Goal: Book appointment/travel/reservation

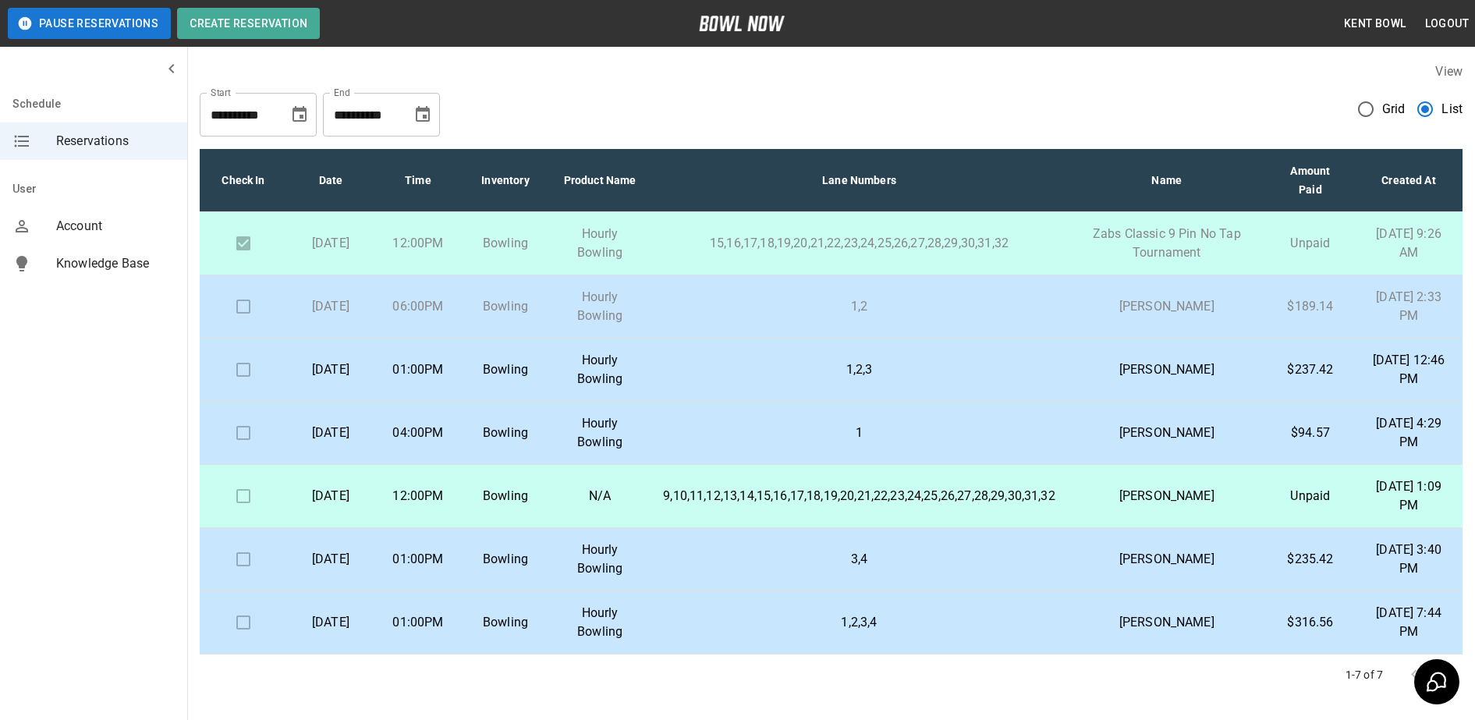
click at [362, 307] on p "[DATE]" at bounding box center [331, 306] width 62 height 19
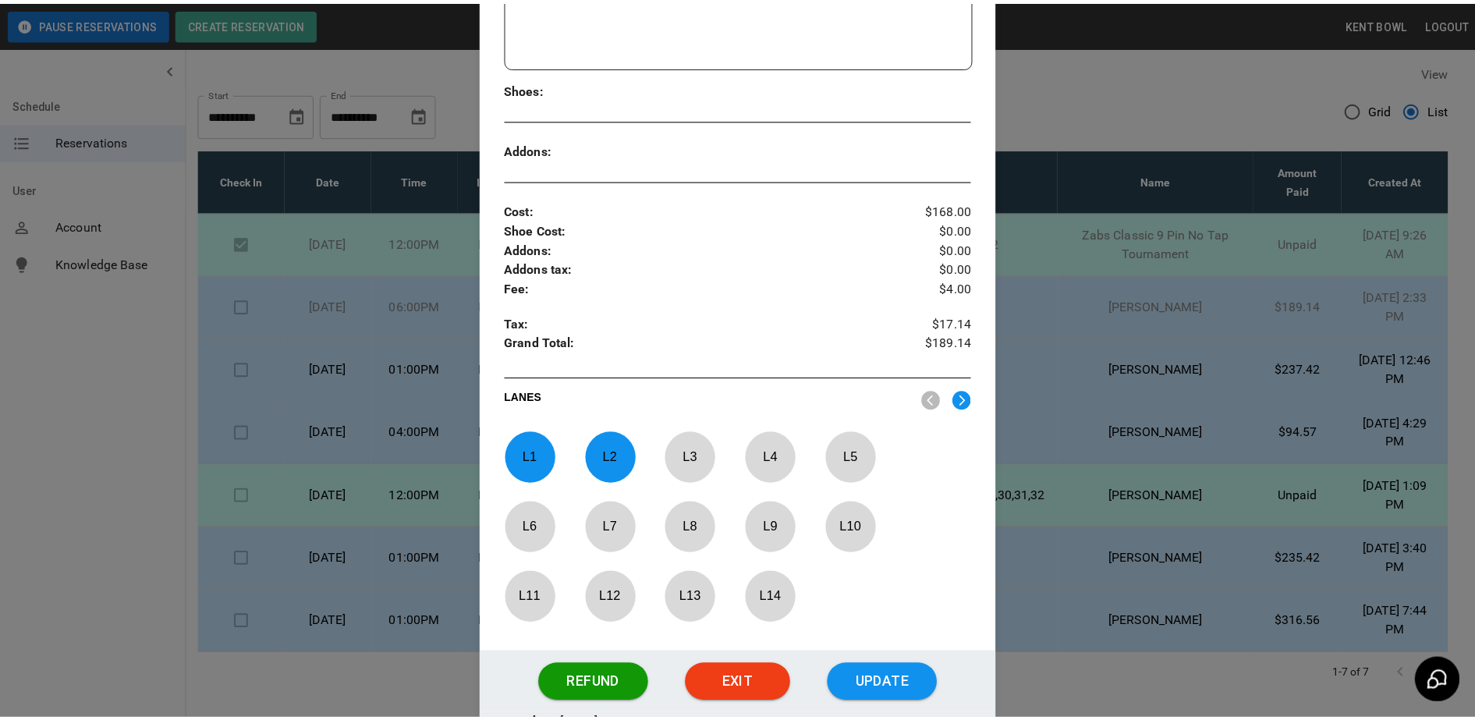
scroll to position [508, 0]
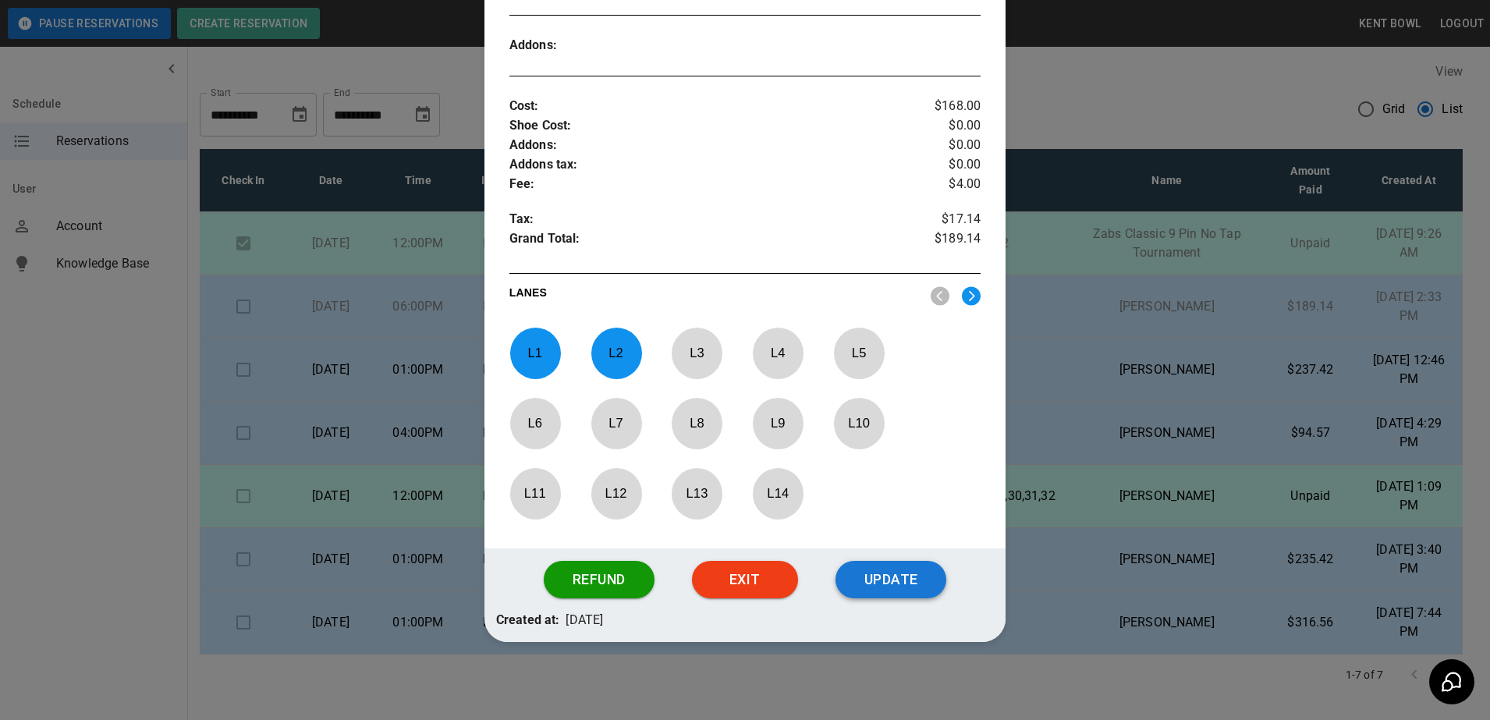
click at [904, 587] on button "Update" at bounding box center [890, 579] width 111 height 37
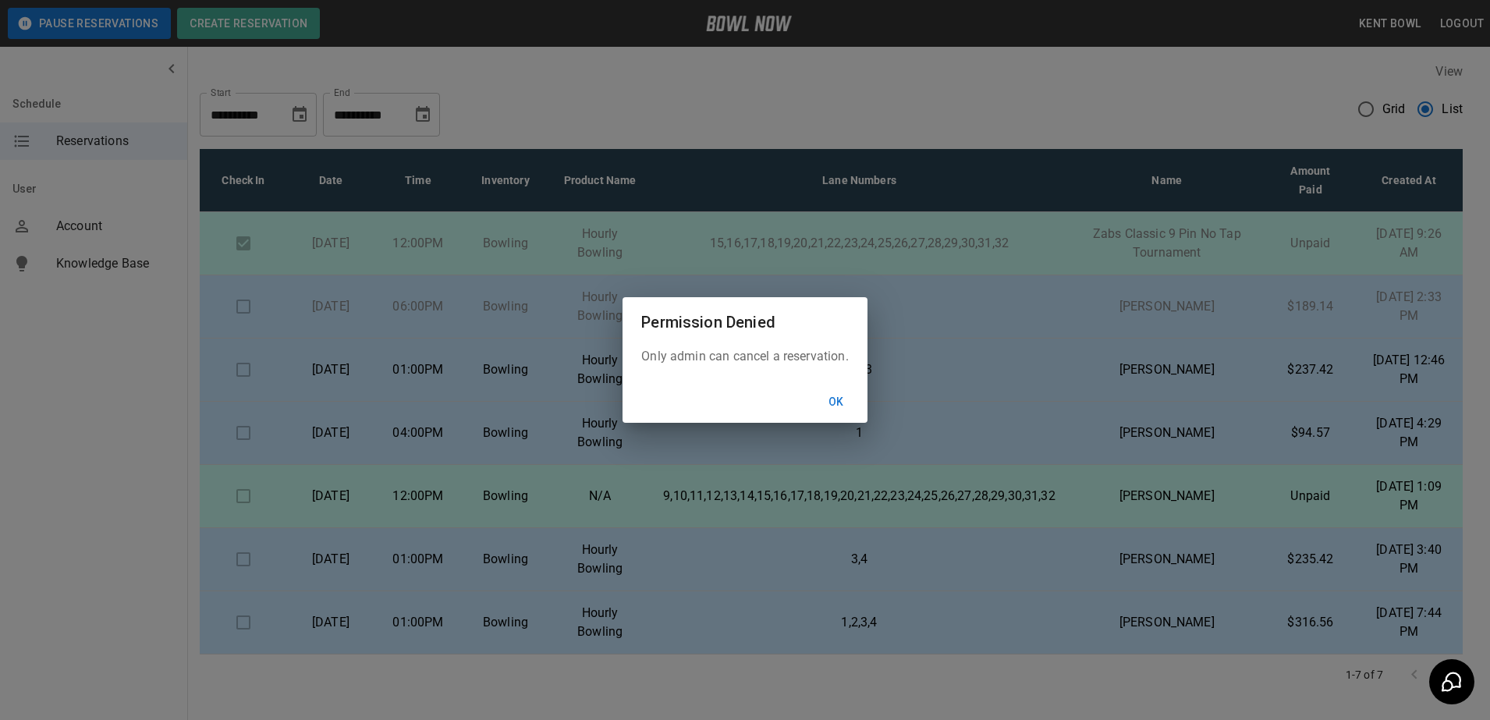
click at [836, 402] on button "Ok" at bounding box center [836, 402] width 50 height 29
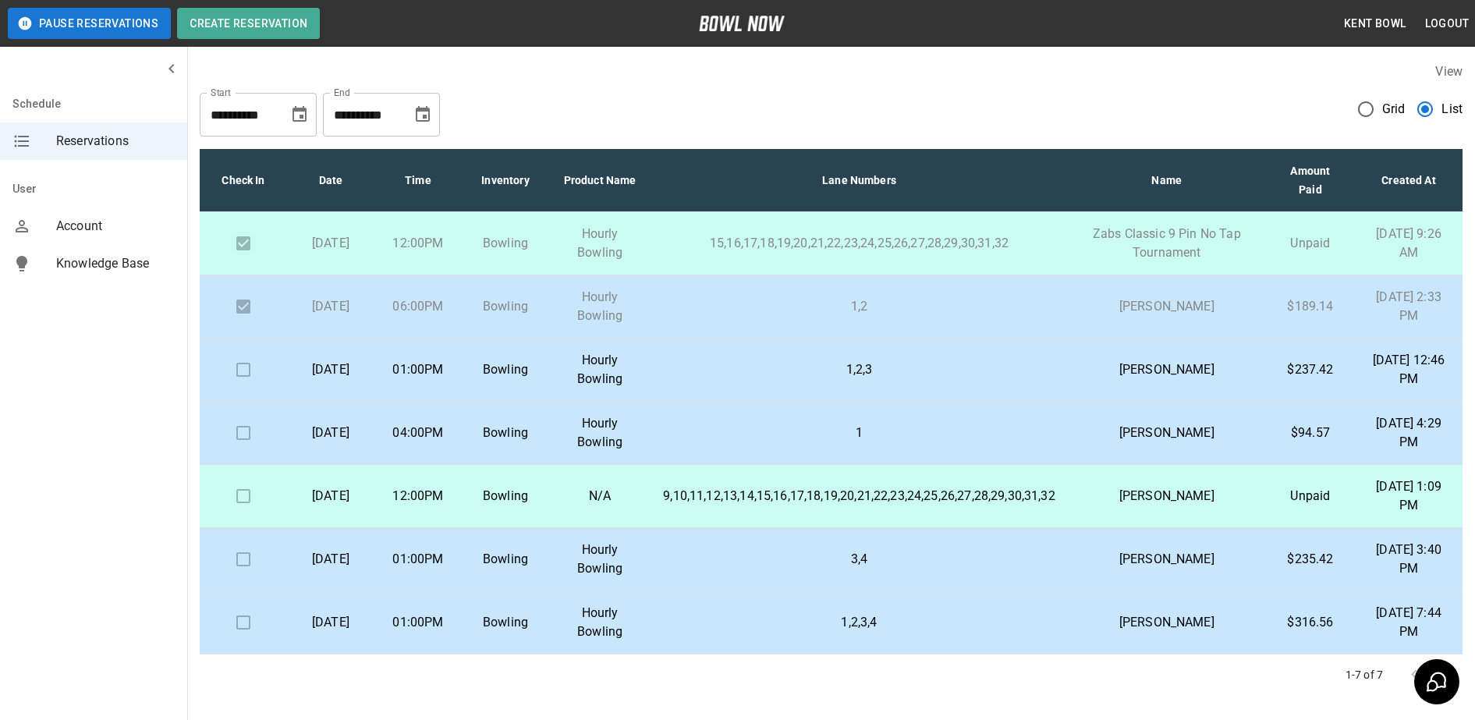
click at [346, 395] on td "[DATE]" at bounding box center [330, 370] width 87 height 63
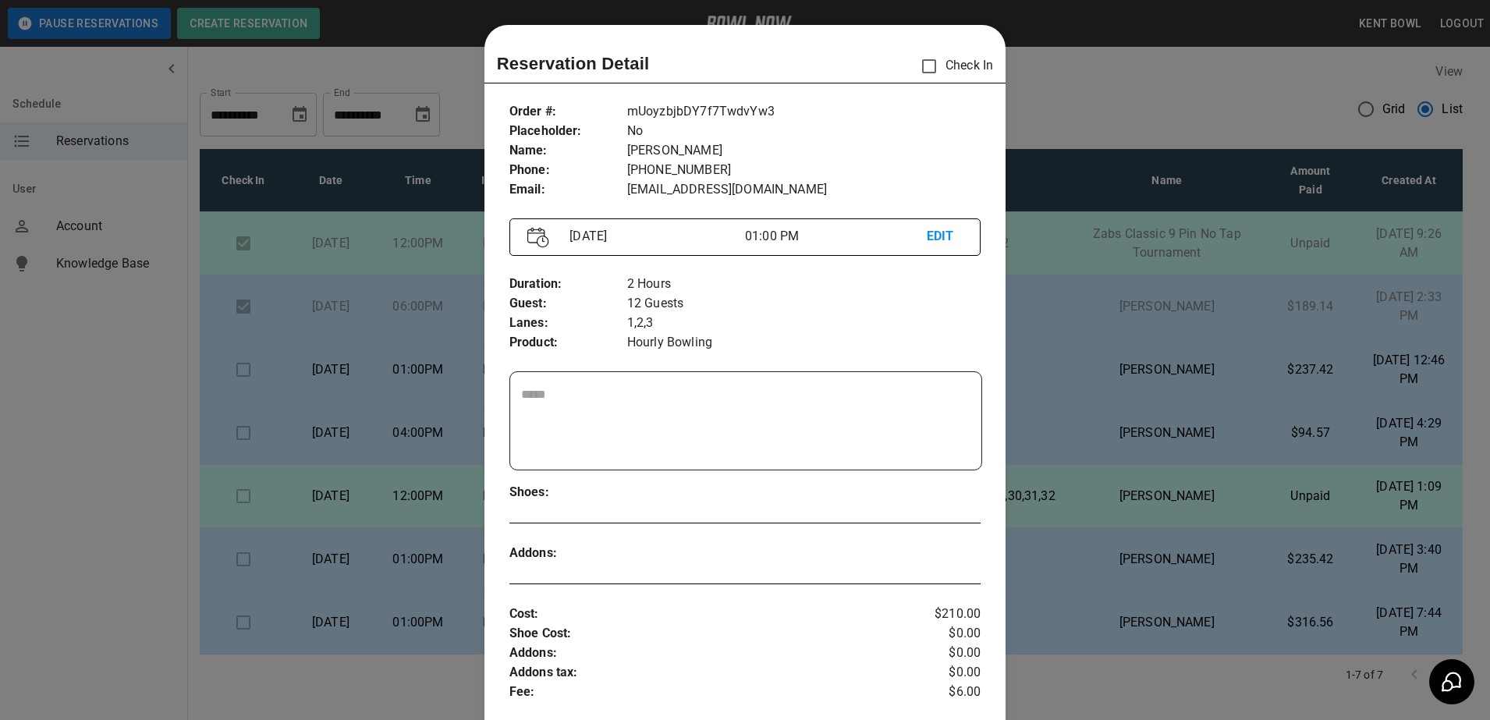
scroll to position [25, 0]
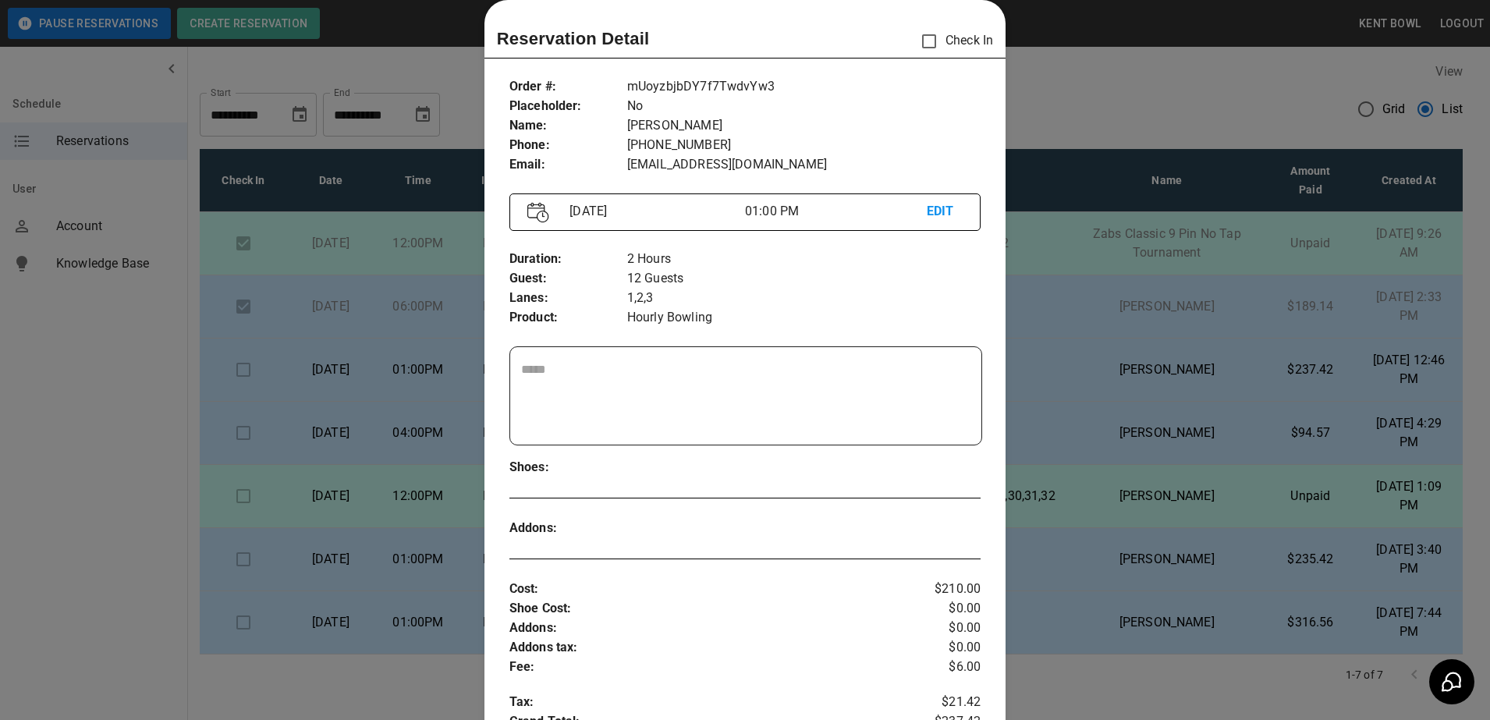
click at [81, 406] on div at bounding box center [745, 360] width 1490 height 720
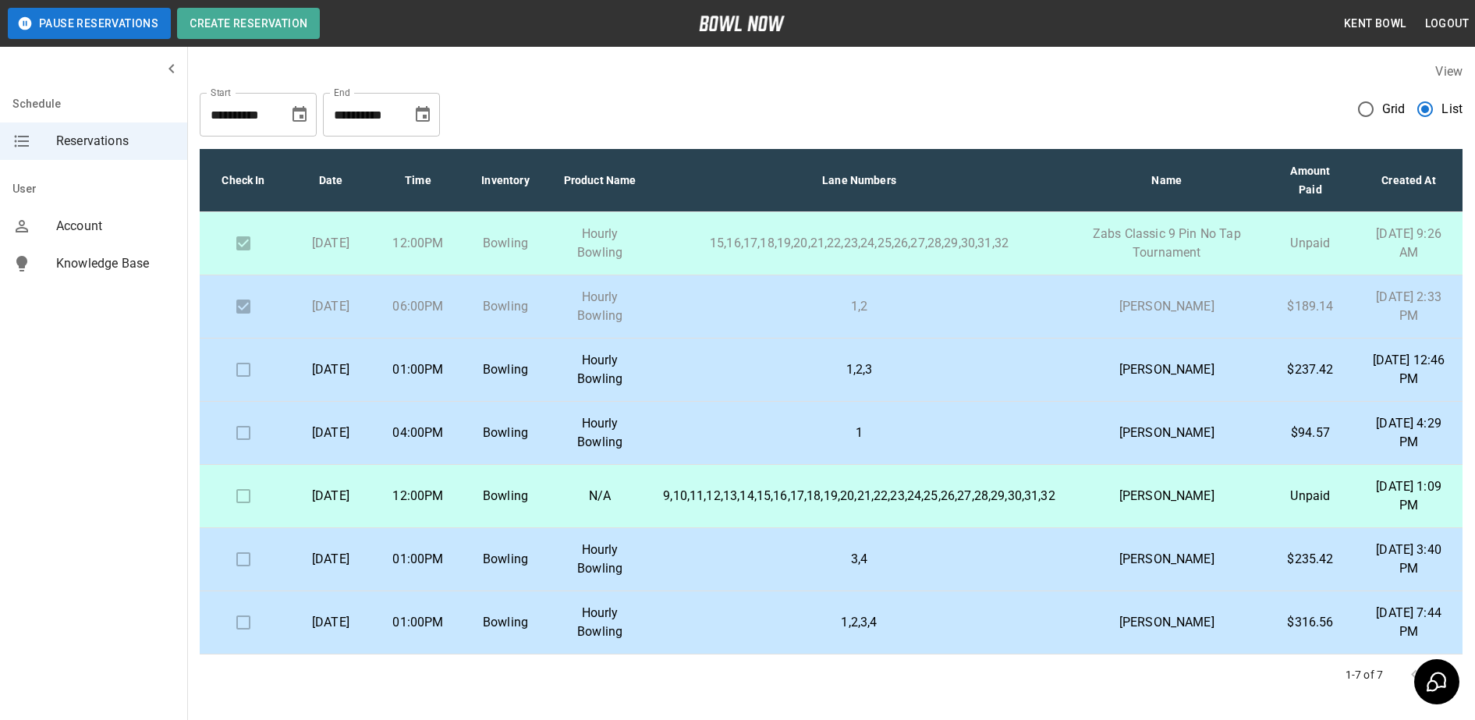
click at [360, 442] on p "[DATE]" at bounding box center [331, 433] width 62 height 19
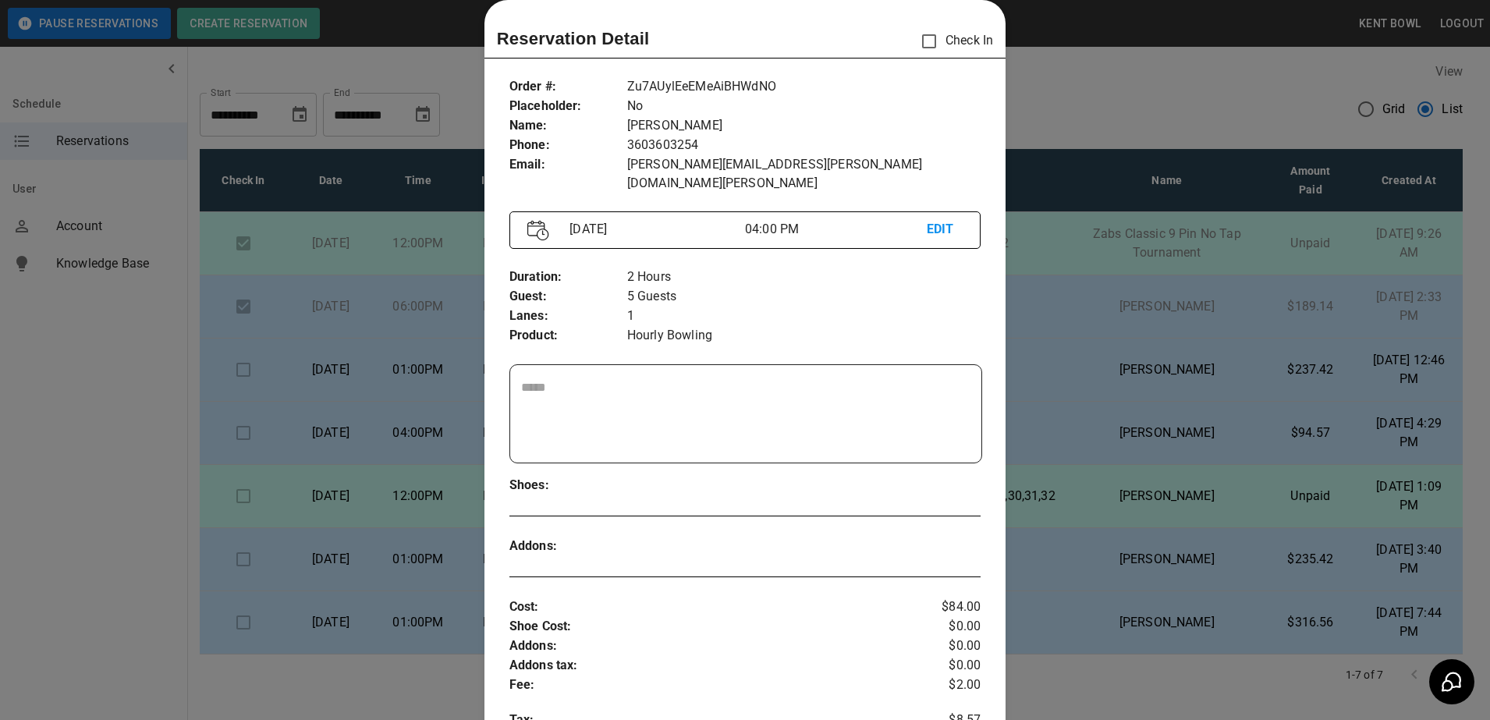
click at [94, 414] on div at bounding box center [745, 360] width 1490 height 720
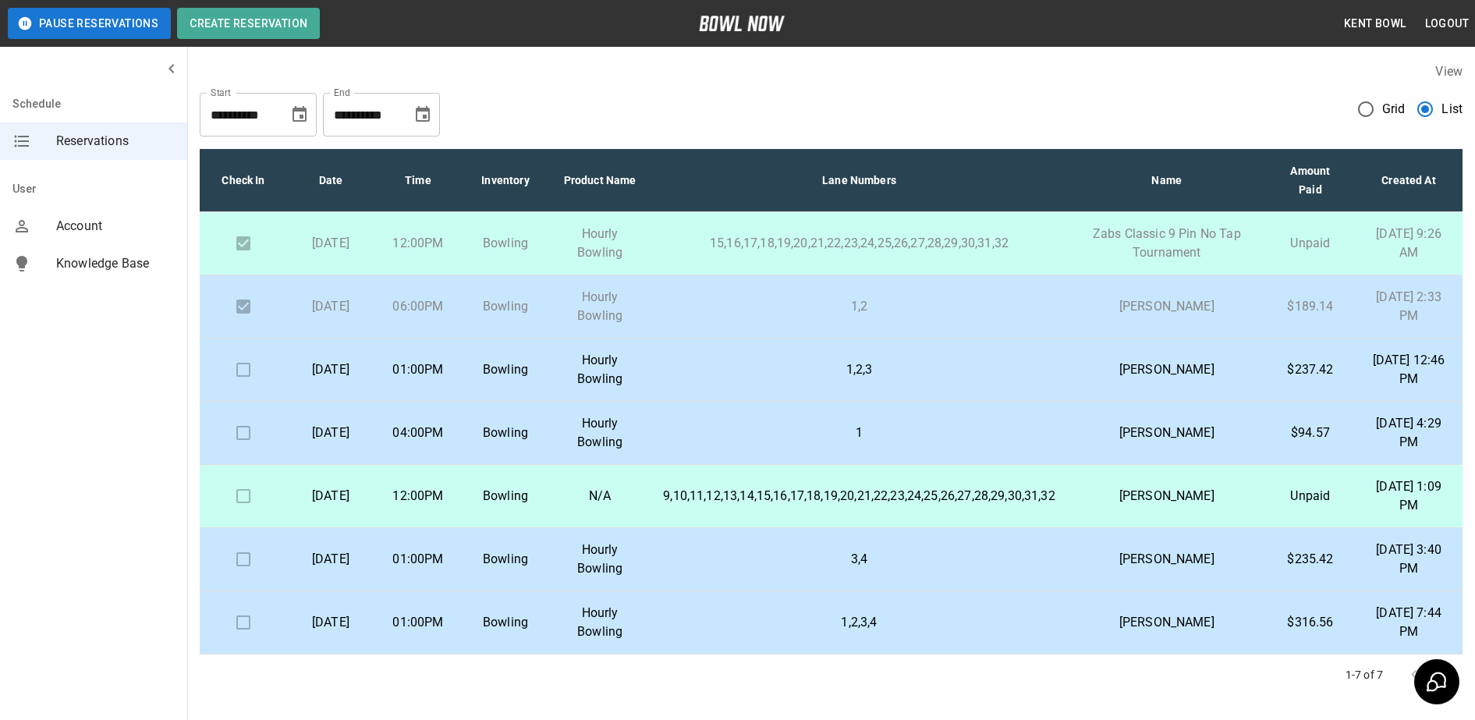
click at [361, 580] on td "[DATE]" at bounding box center [330, 559] width 87 height 63
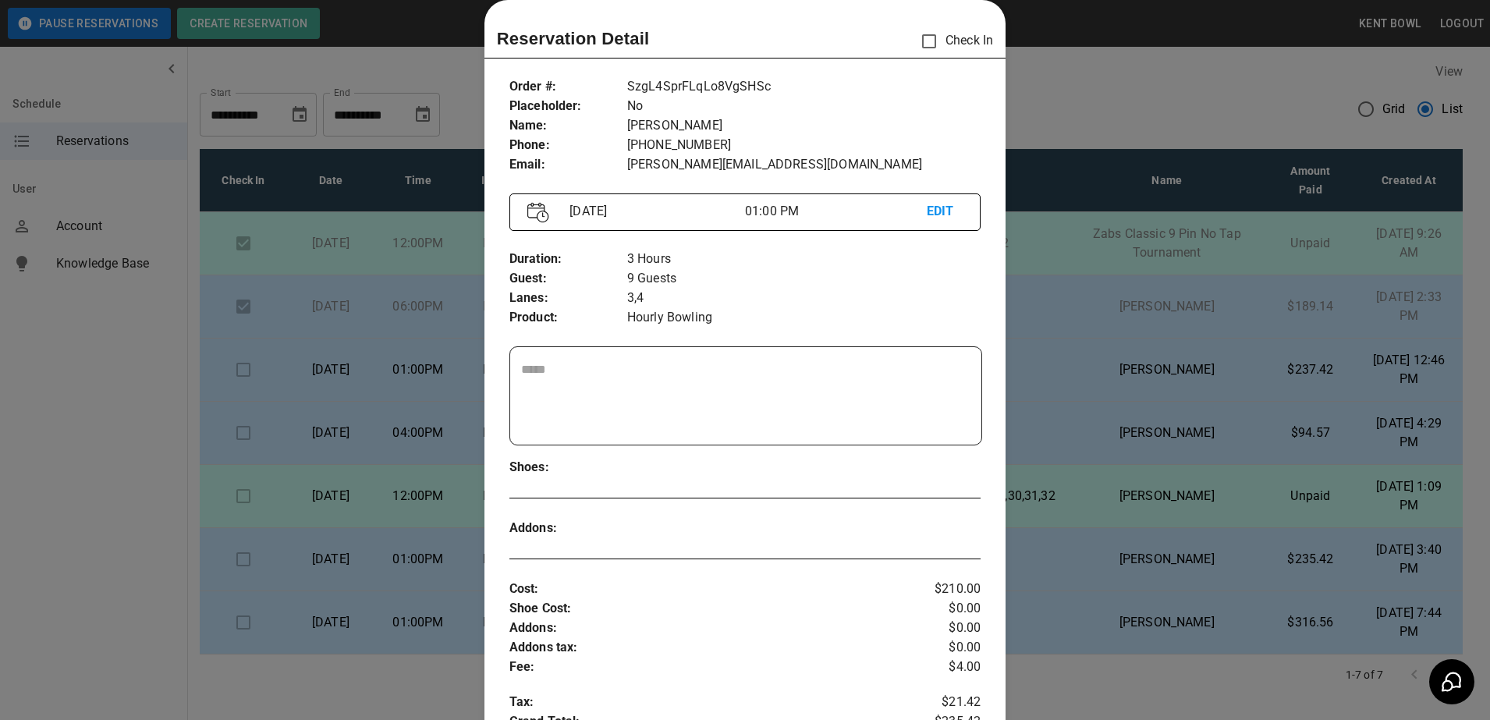
click at [121, 484] on div at bounding box center [745, 360] width 1490 height 720
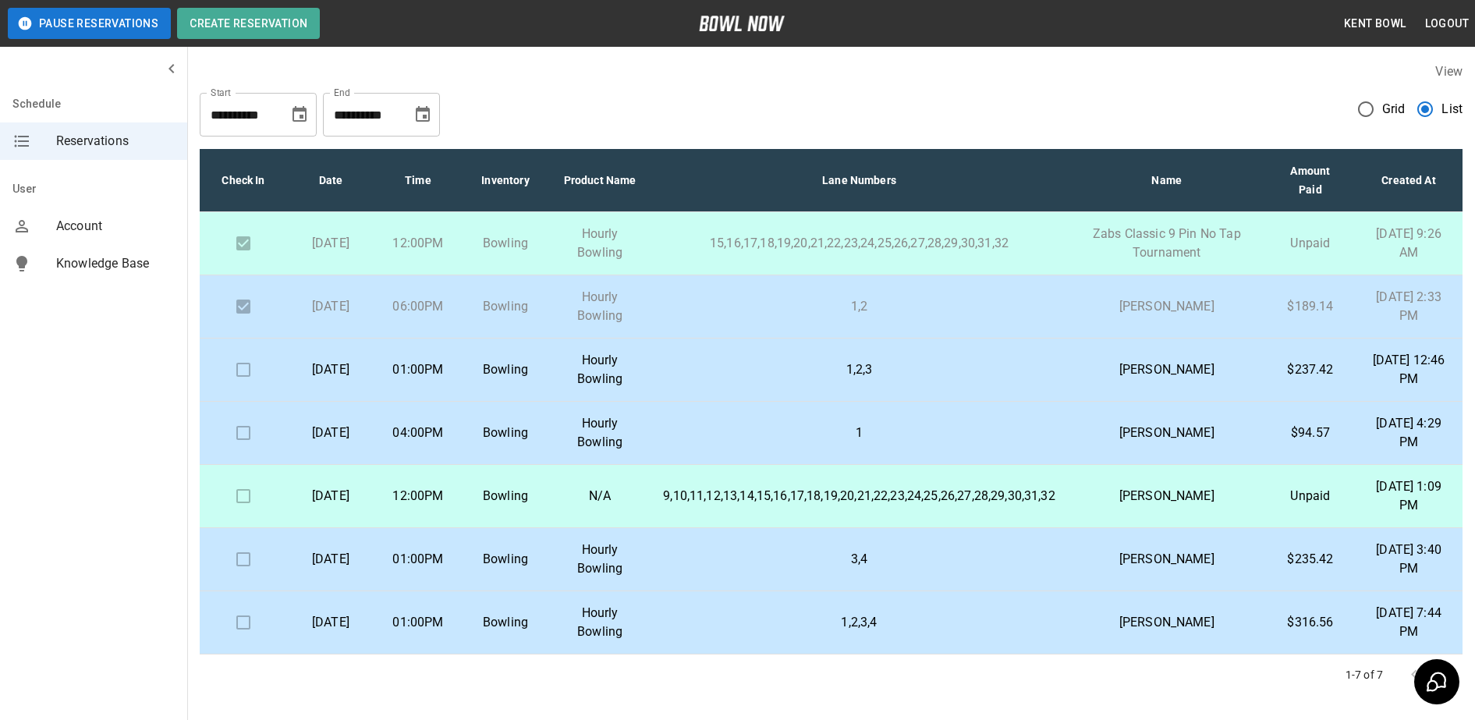
click at [352, 631] on p "[DATE]" at bounding box center [331, 622] width 62 height 19
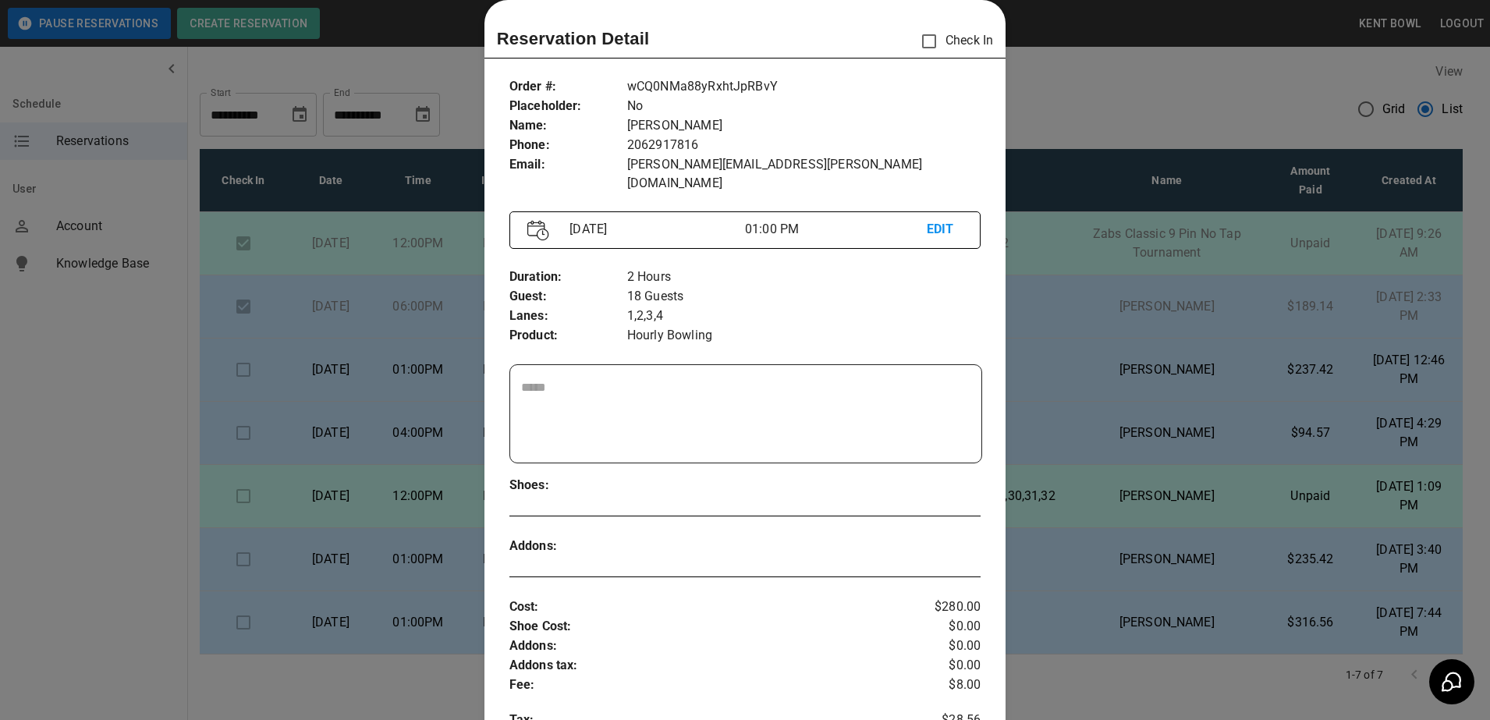
click at [100, 522] on div at bounding box center [745, 360] width 1490 height 720
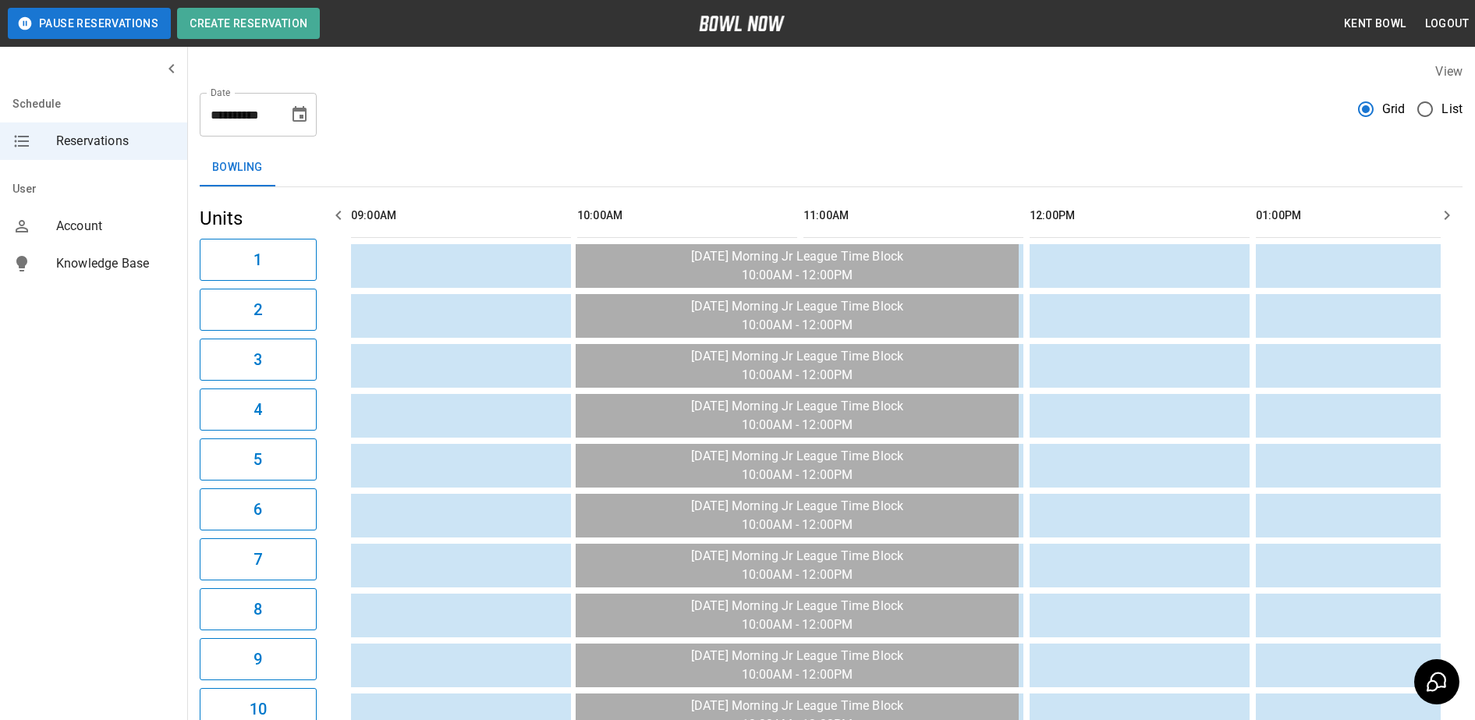
scroll to position [0, 2036]
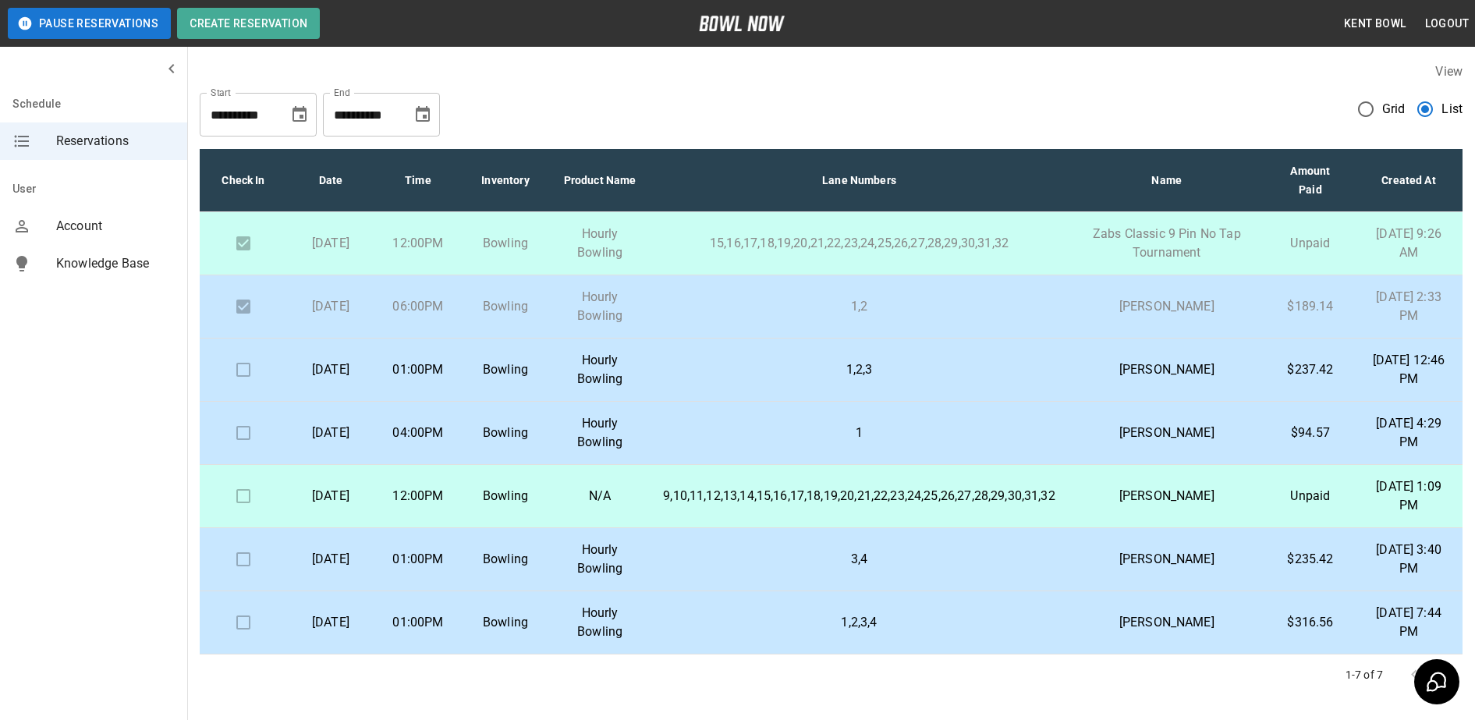
click at [750, 379] on td "1,2,3" at bounding box center [858, 370] width 417 height 63
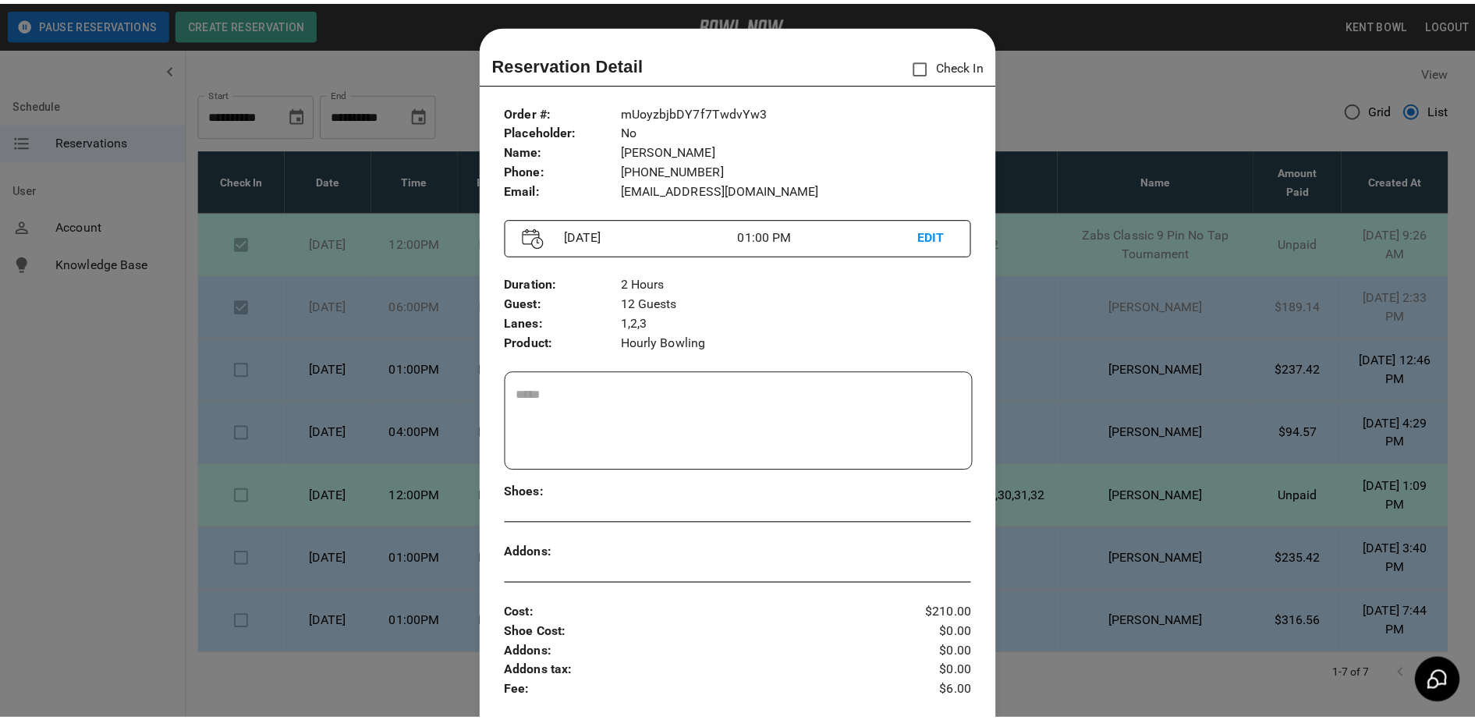
scroll to position [25, 0]
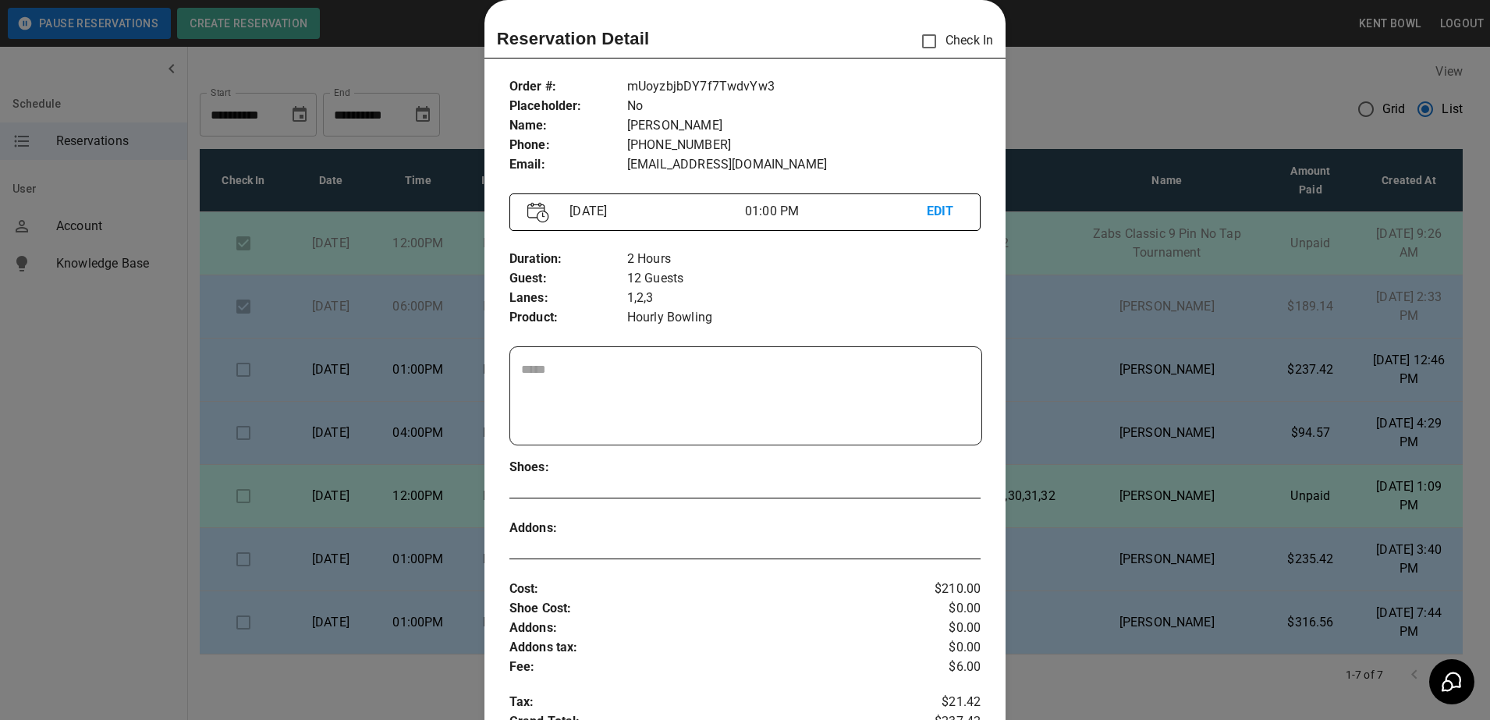
click at [26, 569] on div at bounding box center [745, 360] width 1490 height 720
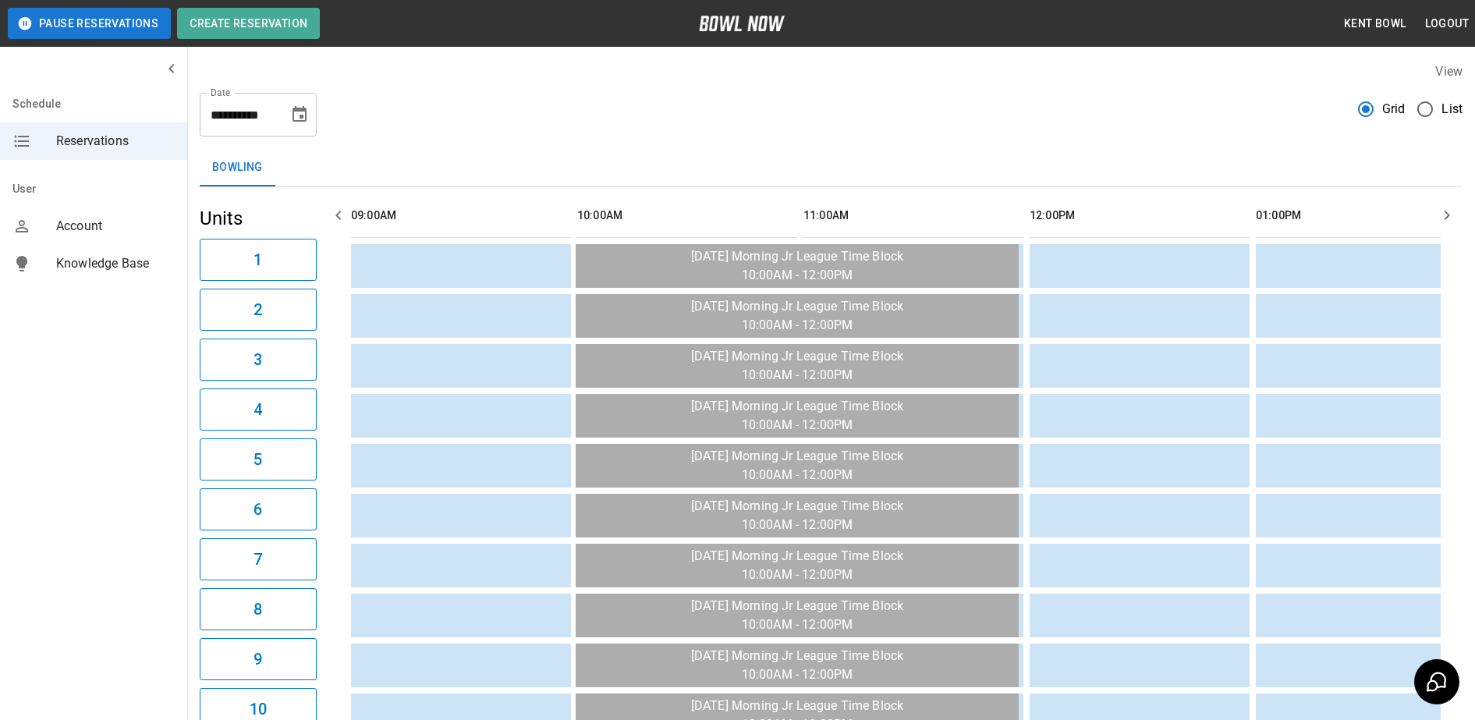
scroll to position [0, 2262]
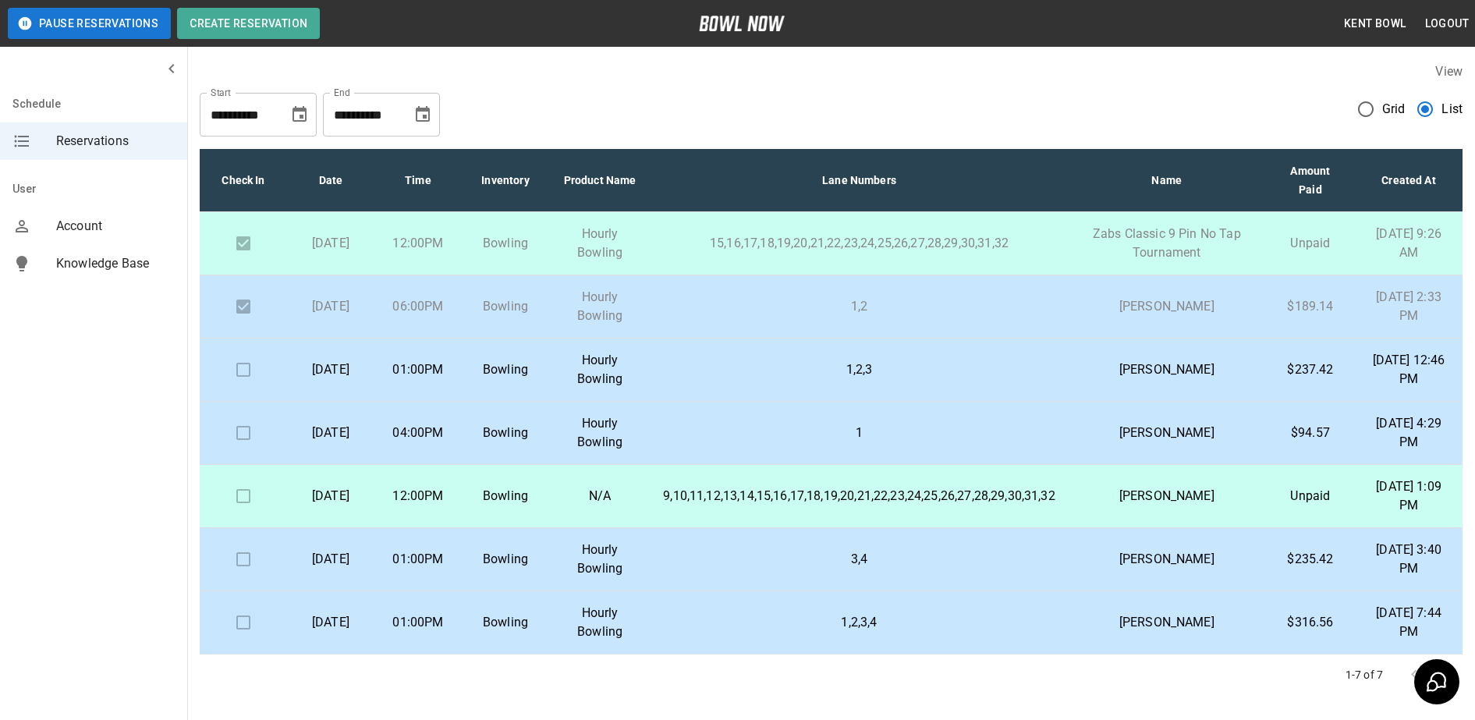
click at [430, 376] on p "01:00PM" at bounding box center [418, 369] width 62 height 19
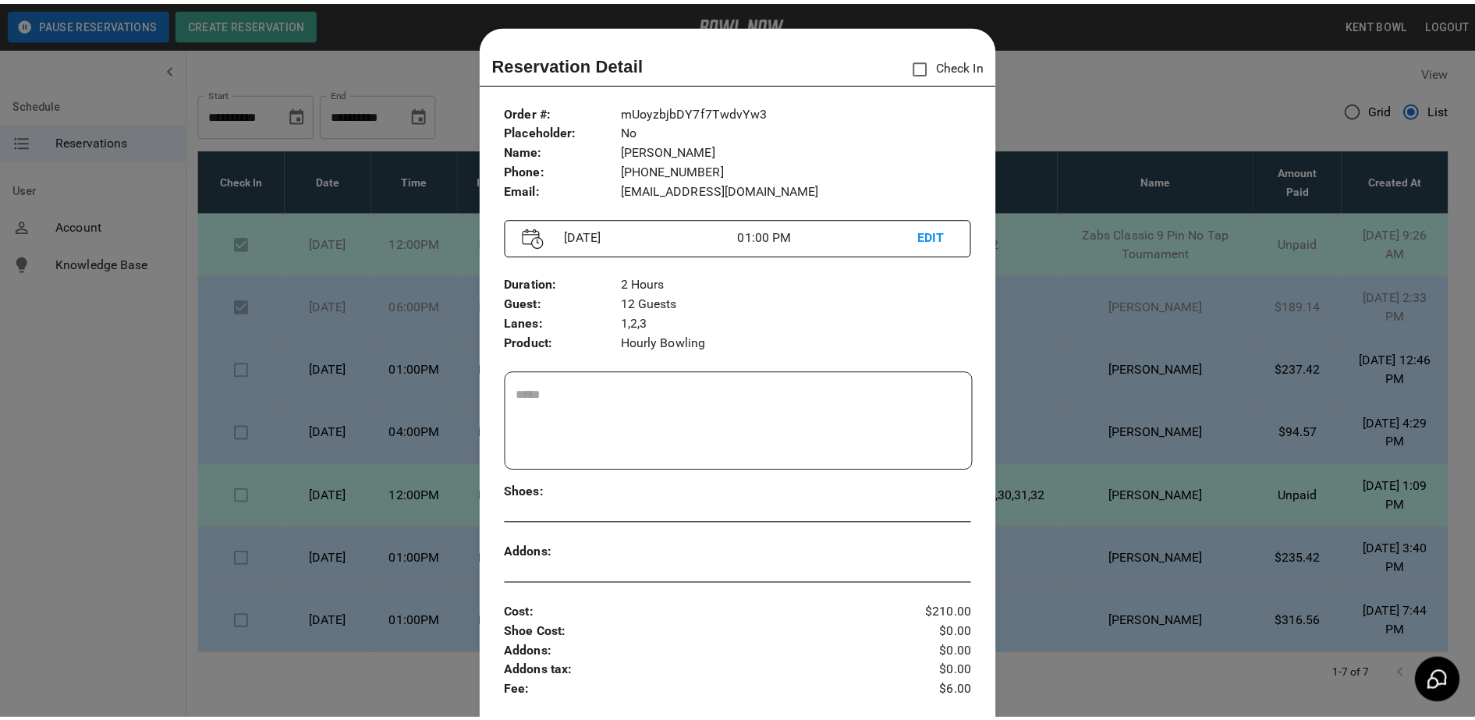
scroll to position [25, 0]
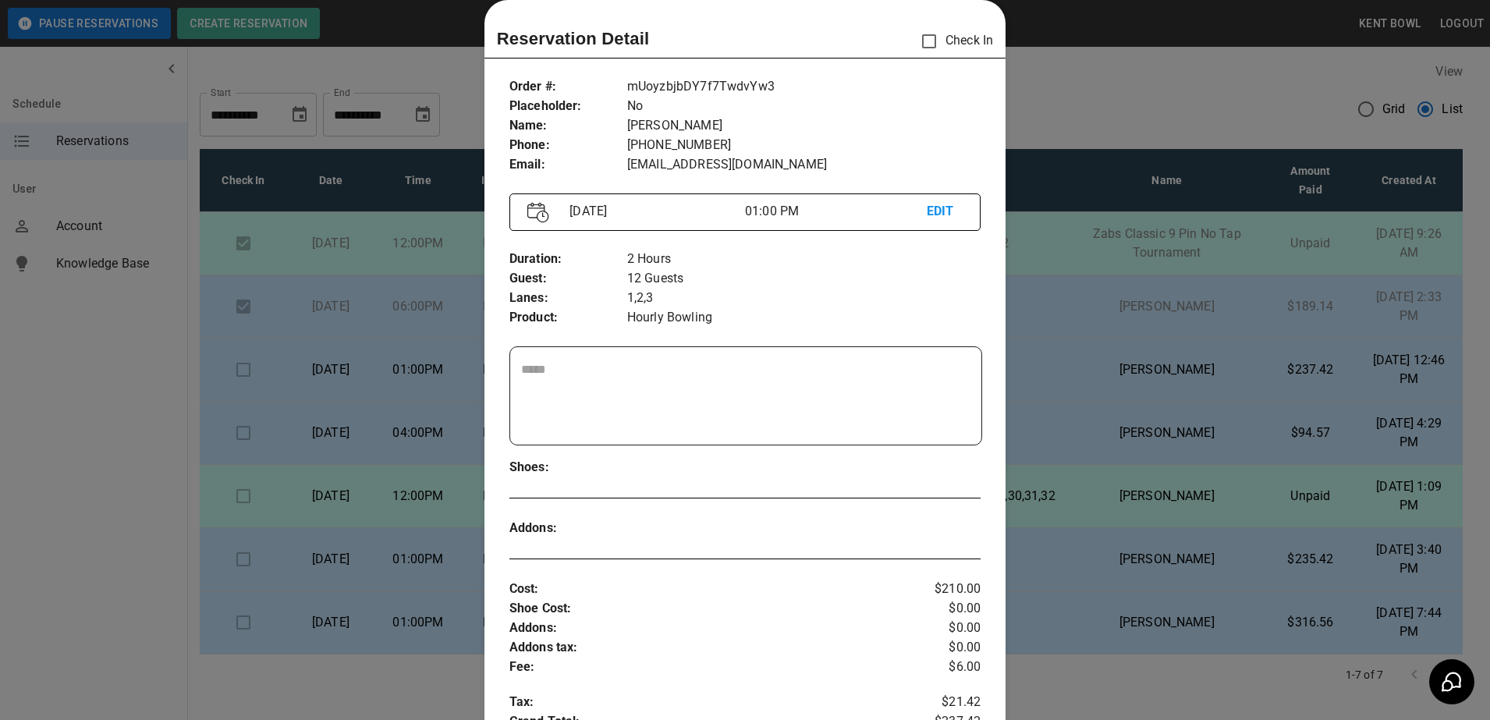
click at [104, 466] on div at bounding box center [745, 360] width 1490 height 720
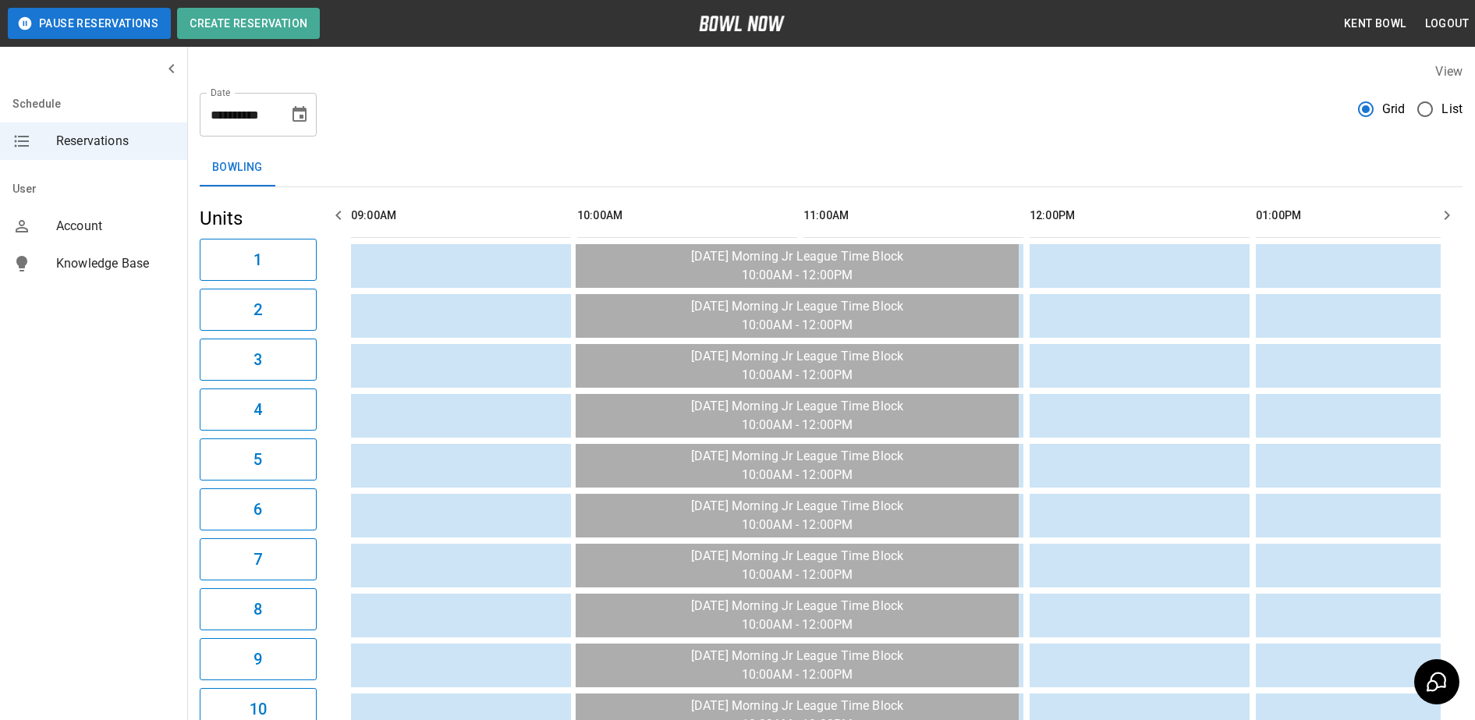
scroll to position [0, 2554]
